Goal: Information Seeking & Learning: Learn about a topic

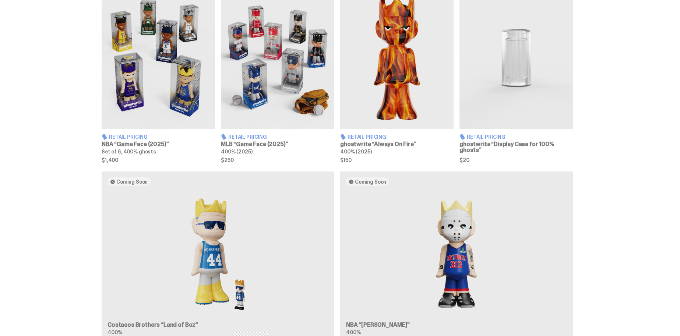
scroll to position [452, 0]
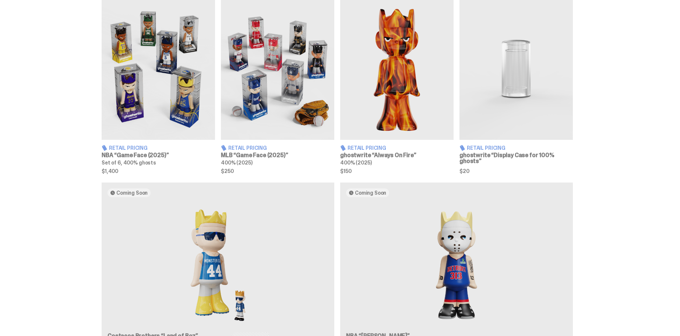
drag, startPoint x: 267, startPoint y: 125, endPoint x: 297, endPoint y: 127, distance: 30.6
click at [267, 125] on img at bounding box center [277, 69] width 113 height 142
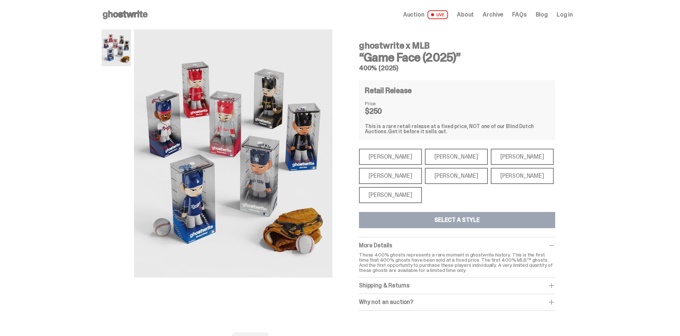
click at [391, 193] on div "[PERSON_NAME]" at bounding box center [390, 195] width 63 height 16
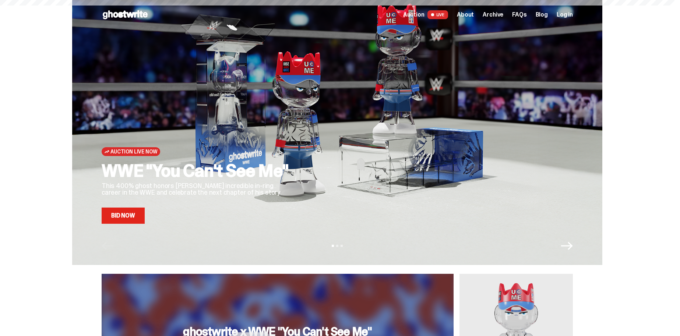
scroll to position [452, 0]
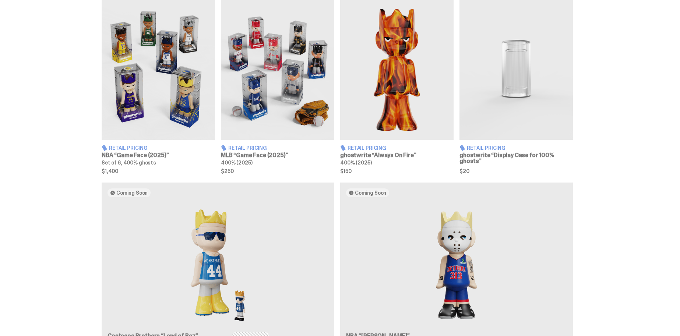
click at [141, 97] on img at bounding box center [158, 69] width 113 height 142
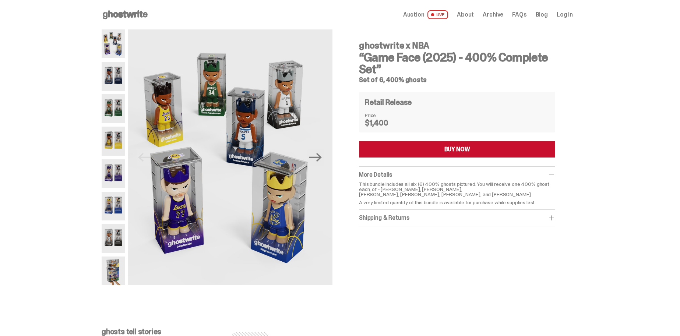
click at [124, 49] on img at bounding box center [113, 43] width 23 height 29
click at [118, 81] on img at bounding box center [113, 76] width 23 height 29
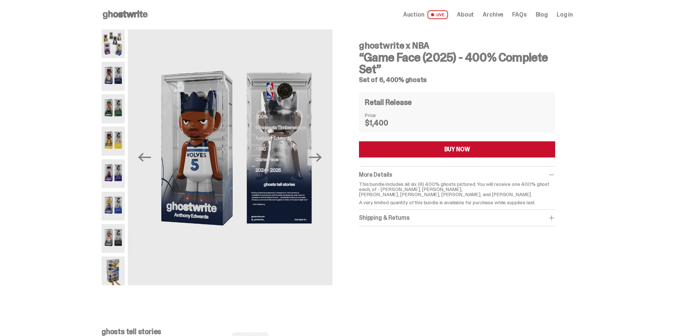
click at [118, 97] on img at bounding box center [113, 108] width 23 height 29
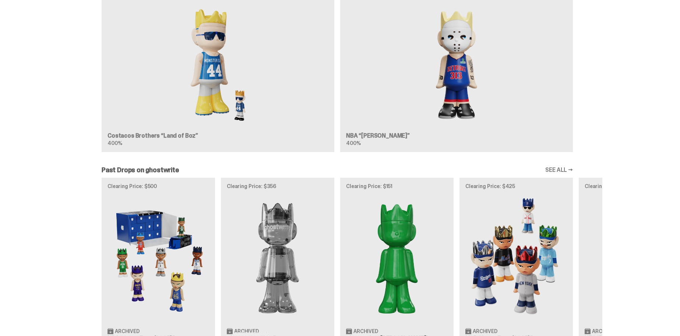
scroll to position [772, 0]
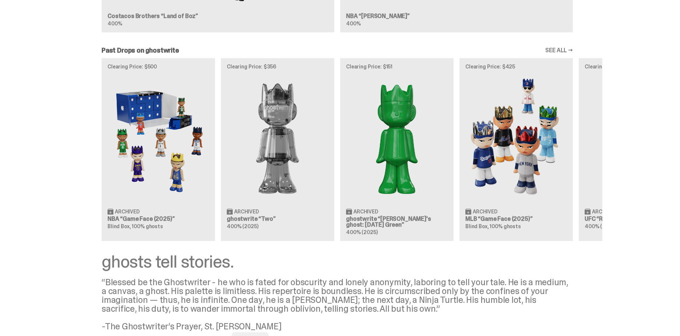
click at [166, 160] on div "Clearing Price: $500 Archived NBA “Game Face (2025)” Blind Box, 100% ghosts Cle…" at bounding box center [337, 149] width 531 height 183
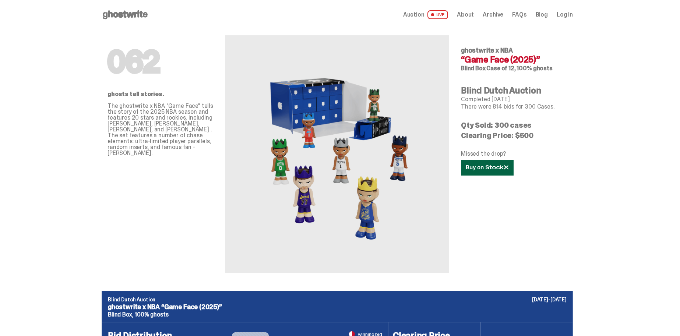
click at [484, 171] on link at bounding box center [487, 168] width 53 height 16
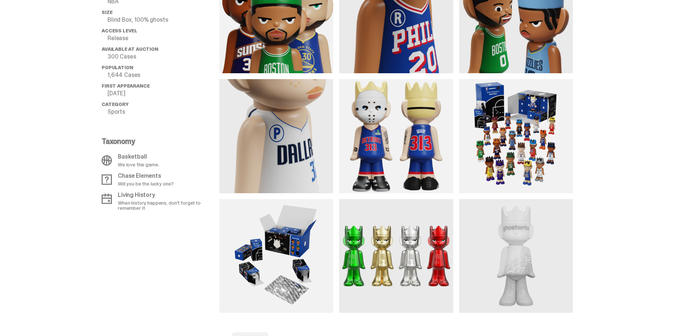
scroll to position [626, 0]
